Goal: Obtain resource: Obtain resource

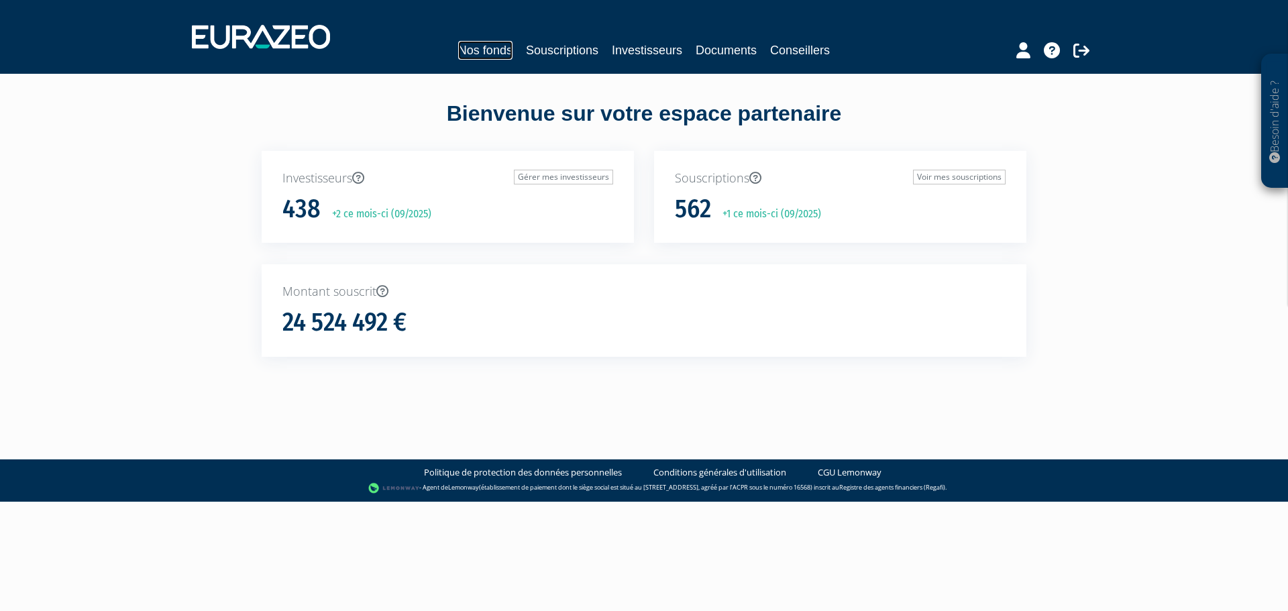
click at [475, 53] on link "Nos fonds" at bounding box center [485, 50] width 54 height 19
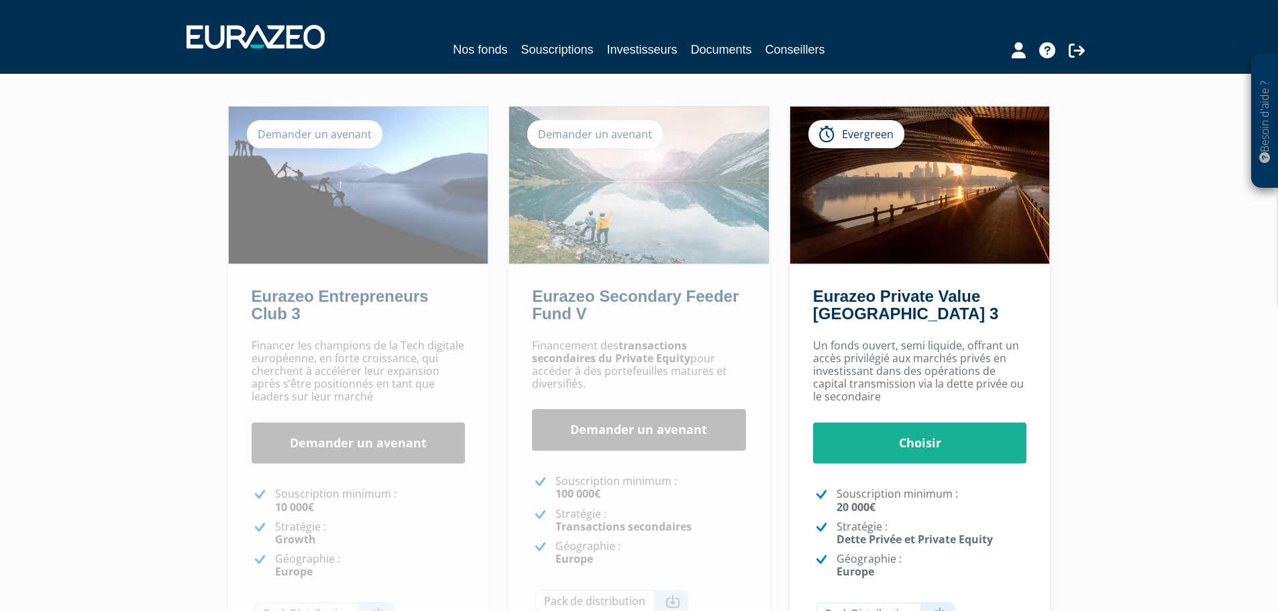
scroll to position [134, 0]
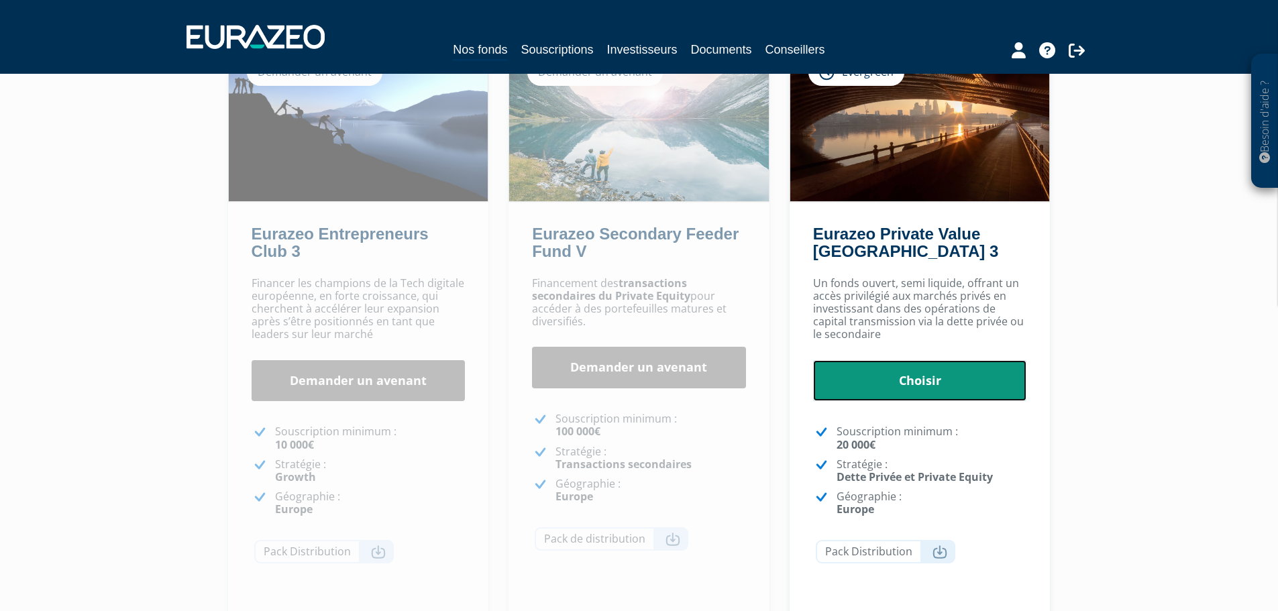
click at [896, 384] on link "Choisir" at bounding box center [920, 381] width 214 height 42
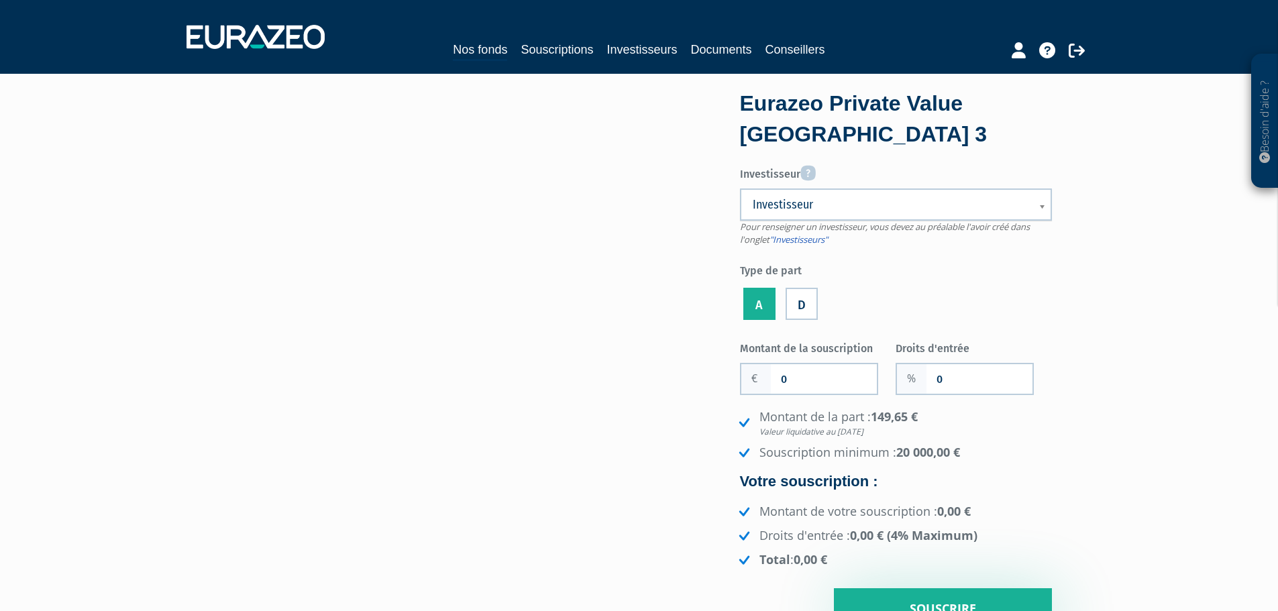
click at [837, 209] on span "Investisseur" at bounding box center [887, 205] width 269 height 16
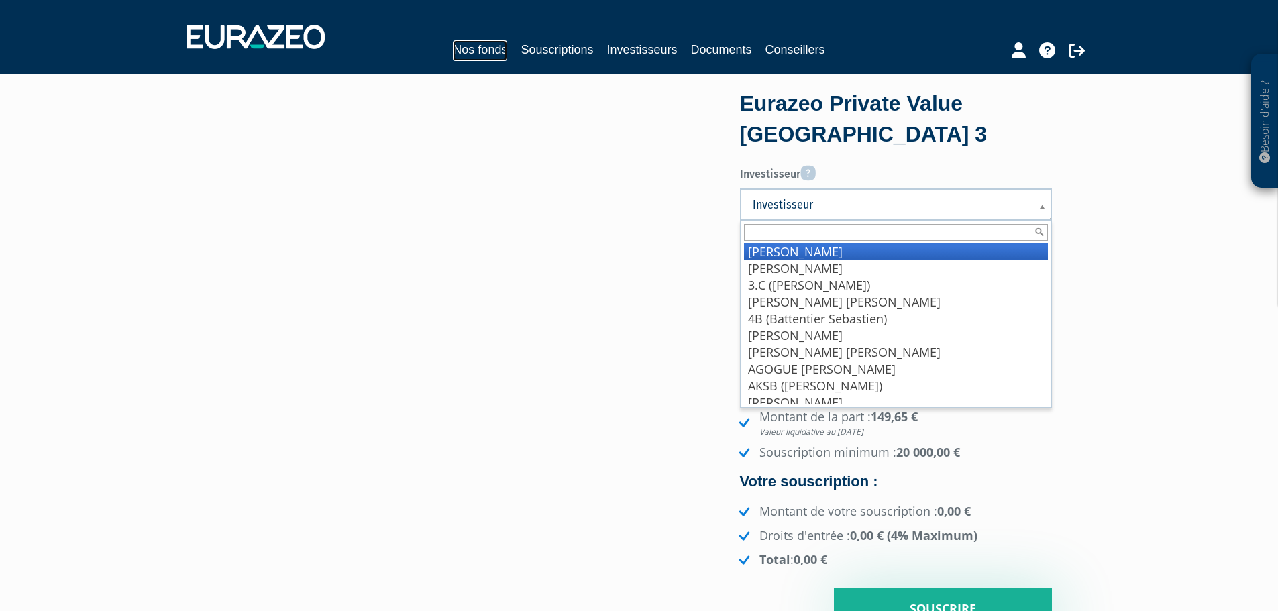
click at [456, 49] on link "Nos fonds" at bounding box center [480, 50] width 54 height 21
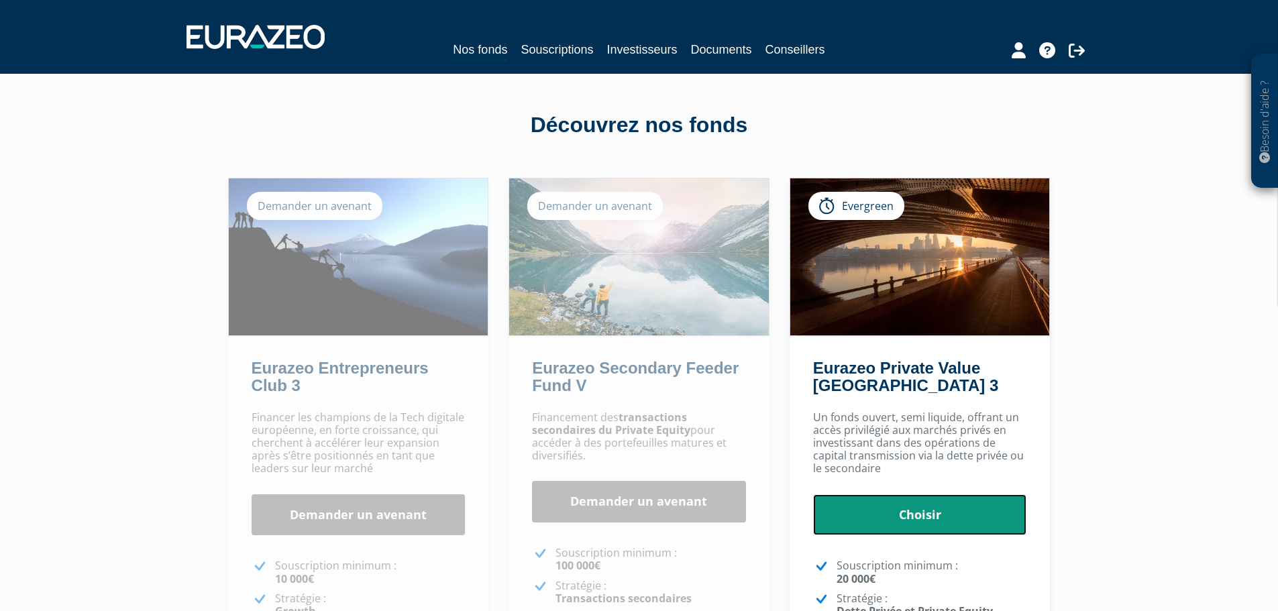
click at [917, 515] on link "Choisir" at bounding box center [920, 516] width 214 height 42
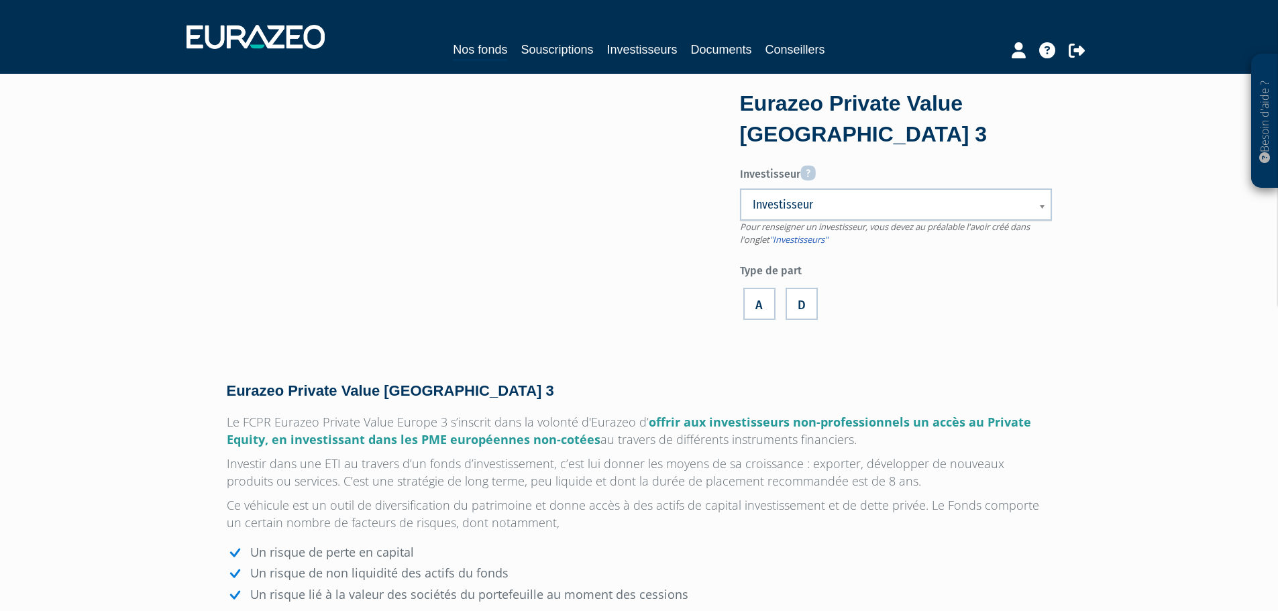
click at [810, 206] on span "Investisseur" at bounding box center [887, 205] width 269 height 16
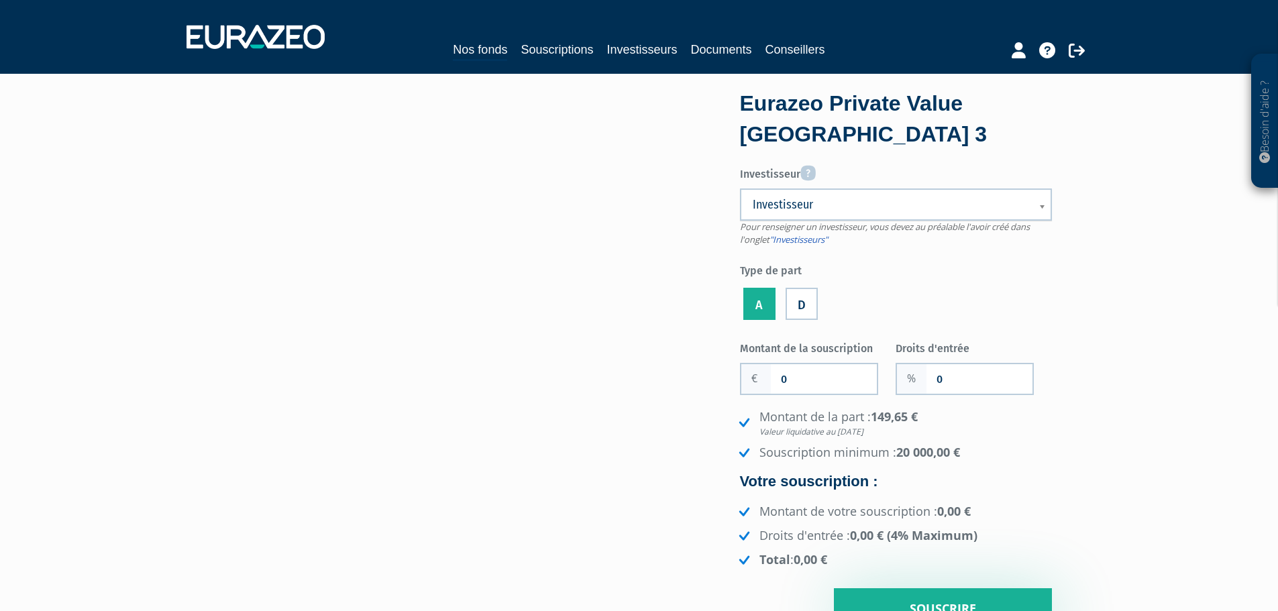
click at [810, 206] on span "Investisseur" at bounding box center [887, 205] width 269 height 16
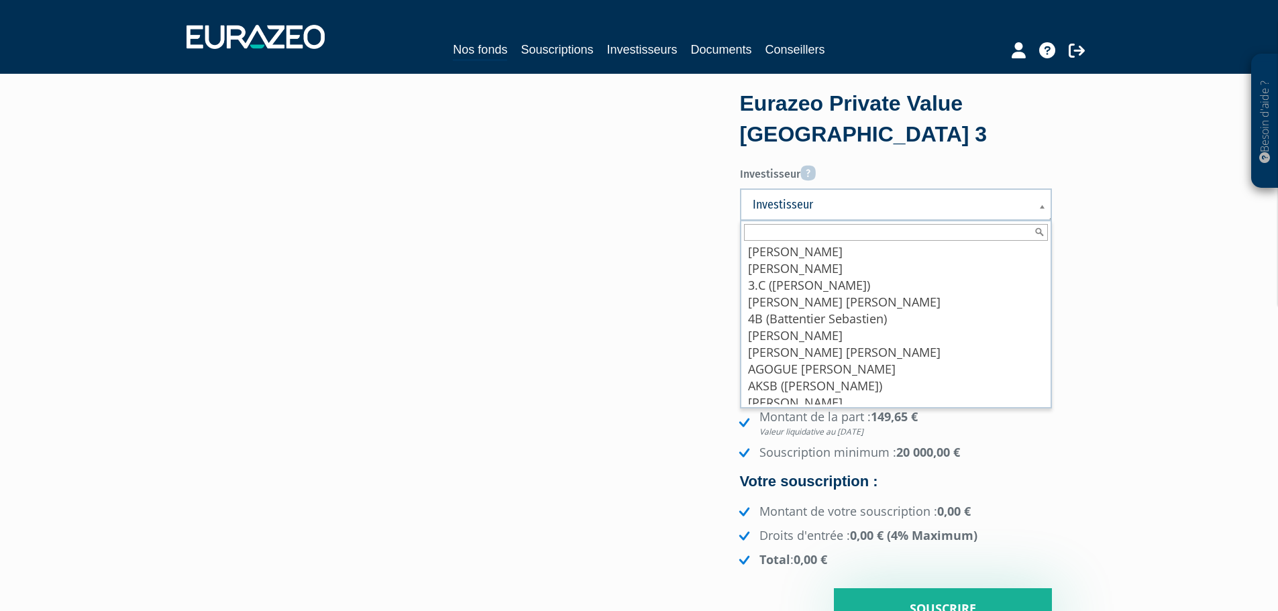
click at [797, 226] on input "text" at bounding box center [896, 232] width 304 height 17
click at [797, 229] on input "text" at bounding box center [896, 232] width 304 height 17
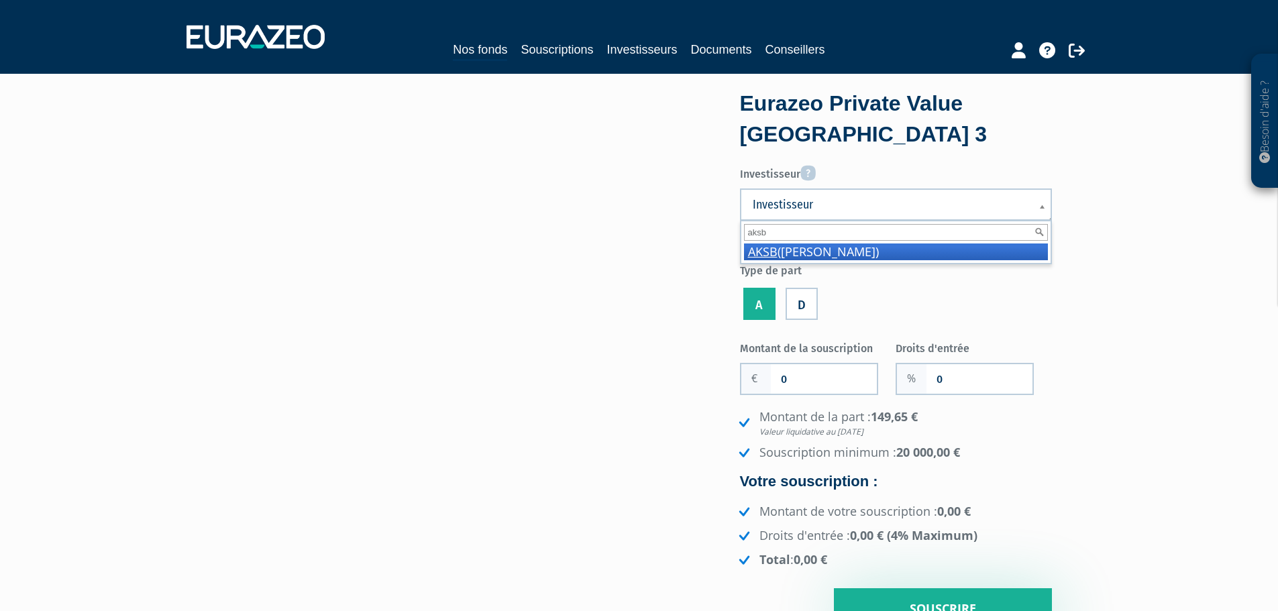
type input "aksb"
click at [807, 253] on li "AKSB ([PERSON_NAME])" at bounding box center [896, 252] width 304 height 17
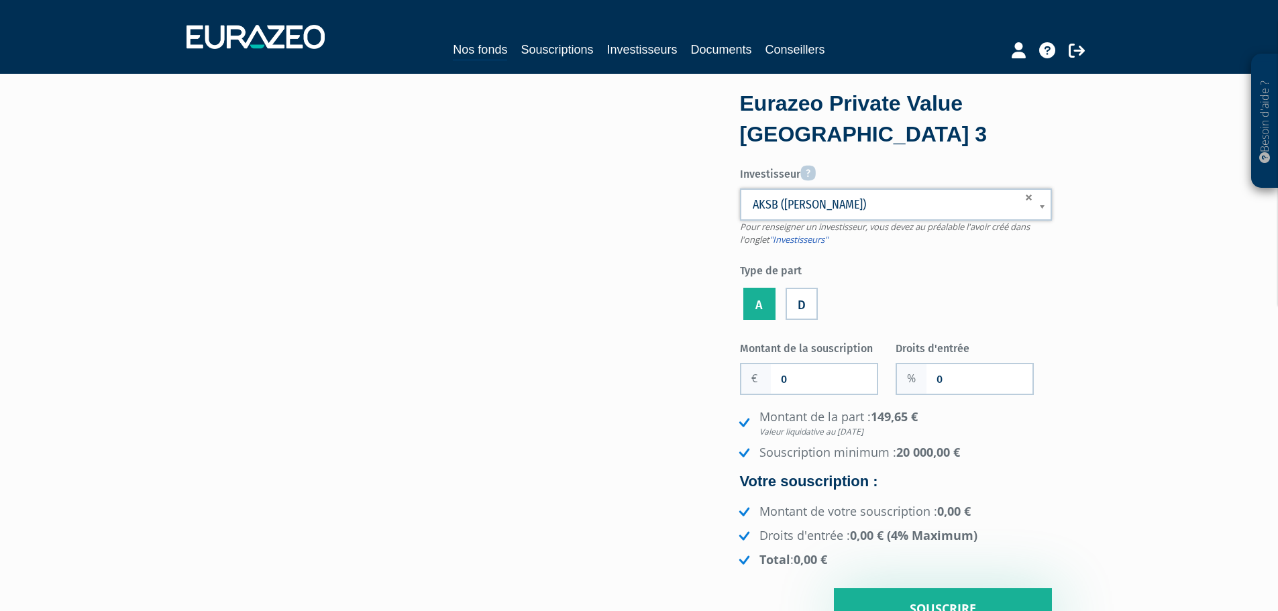
click at [893, 302] on ul "A D" at bounding box center [896, 304] width 312 height 38
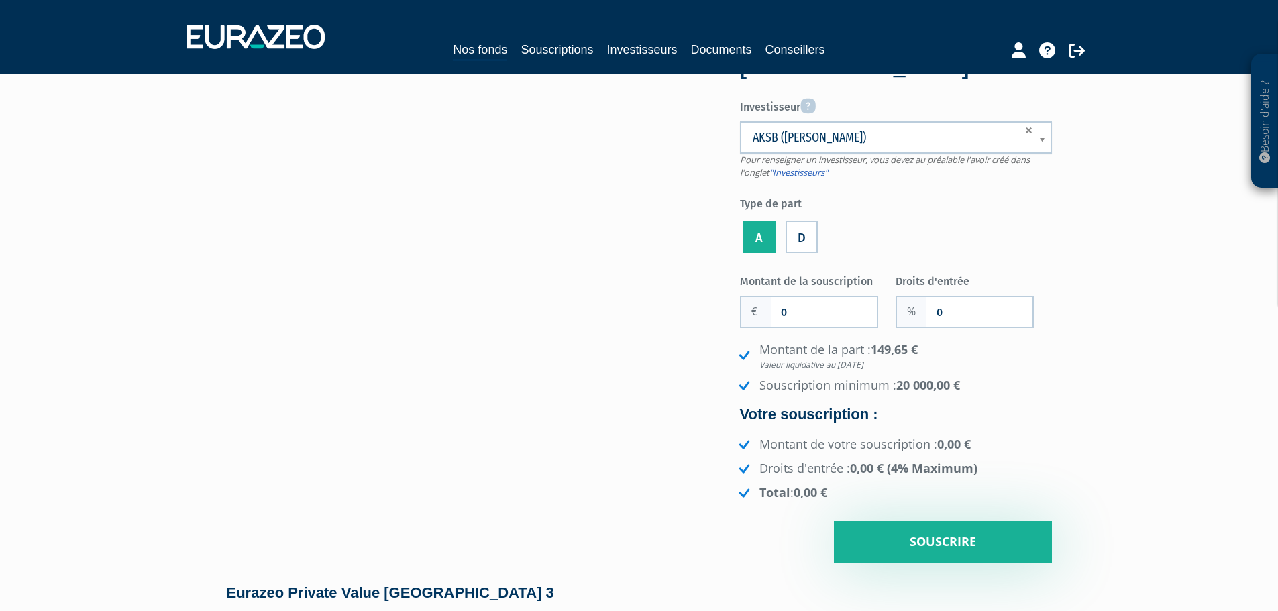
click at [796, 236] on label "D" at bounding box center [802, 237] width 32 height 32
click at [0, 0] on input "D" at bounding box center [0, 0] width 0 height 0
click at [756, 244] on label "A" at bounding box center [759, 237] width 32 height 32
click at [0, 0] on input "A" at bounding box center [0, 0] width 0 height 0
click at [807, 244] on label "D" at bounding box center [802, 237] width 32 height 32
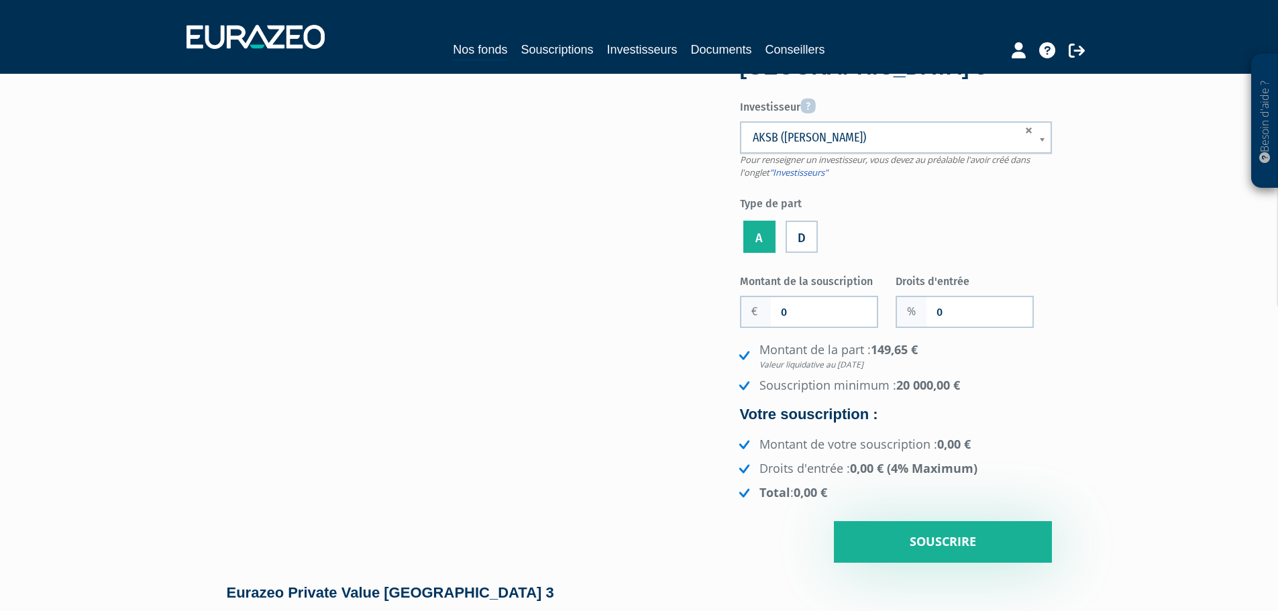
click at [0, 0] on input "D" at bounding box center [0, 0] width 0 height 0
click at [762, 248] on label "A" at bounding box center [759, 237] width 32 height 32
click at [0, 0] on input "A" at bounding box center [0, 0] width 0 height 0
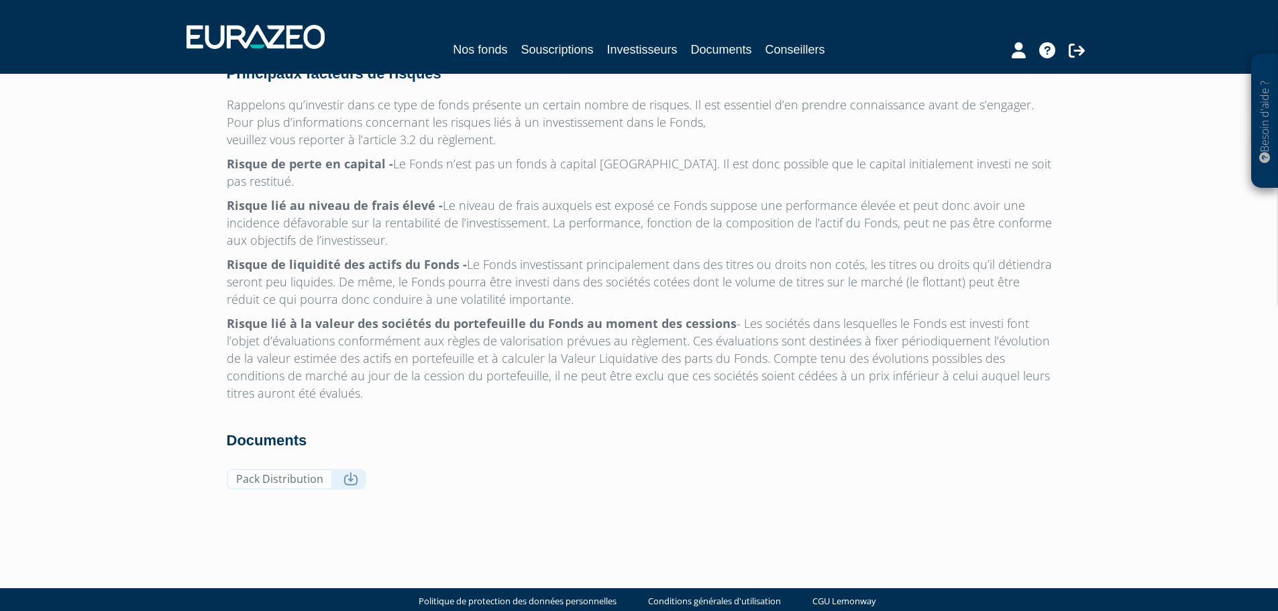
scroll to position [4234, 0]
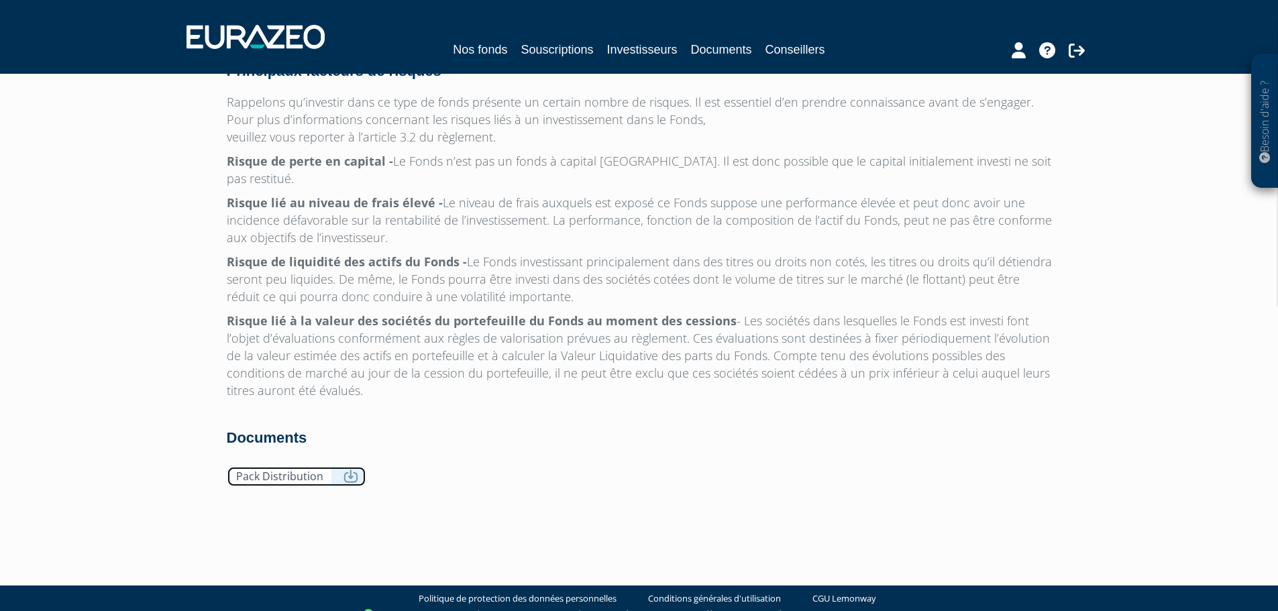
click at [347, 470] on icon at bounding box center [351, 476] width 15 height 13
